Goal: Task Accomplishment & Management: Manage account settings

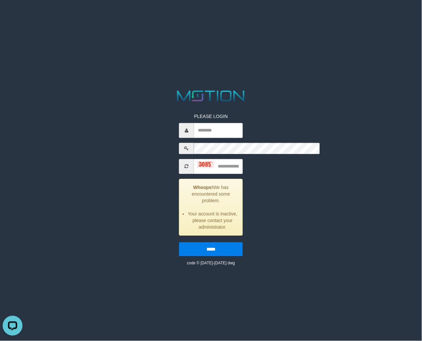
click at [179, 159] on span at bounding box center [186, 166] width 15 height 15
click at [237, 210] on li "Your account is inactive, please contact your administrator." at bounding box center [212, 220] width 50 height 20
